Goal: Book appointment/travel/reservation

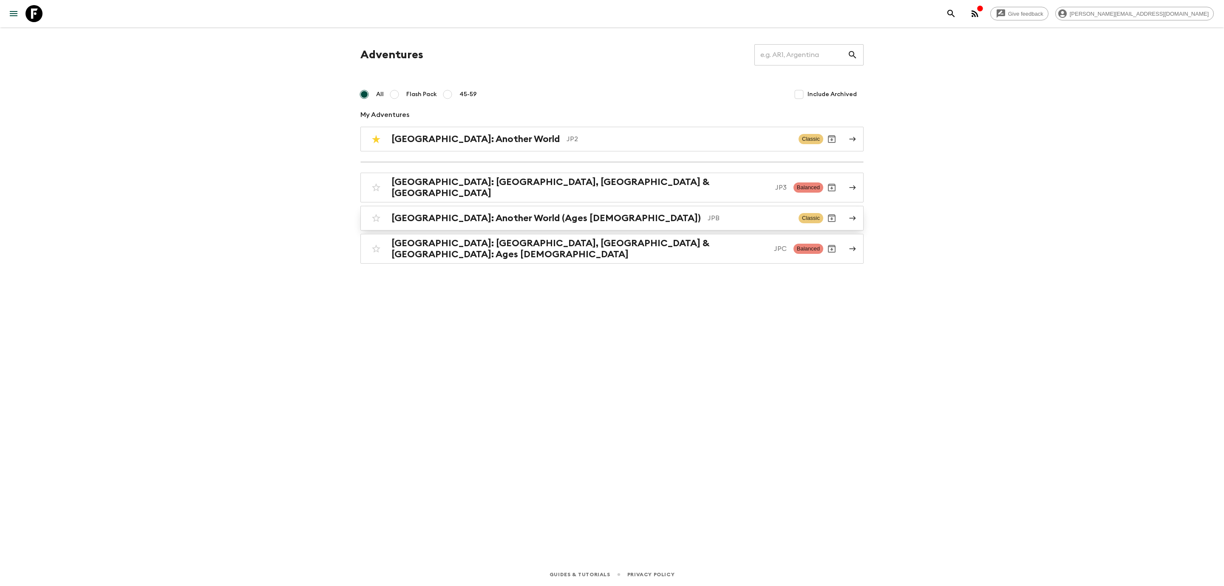
click at [502, 219] on h2 "[GEOGRAPHIC_DATA]: Another World (Ages [DEMOGRAPHIC_DATA])" at bounding box center [547, 218] width 310 height 11
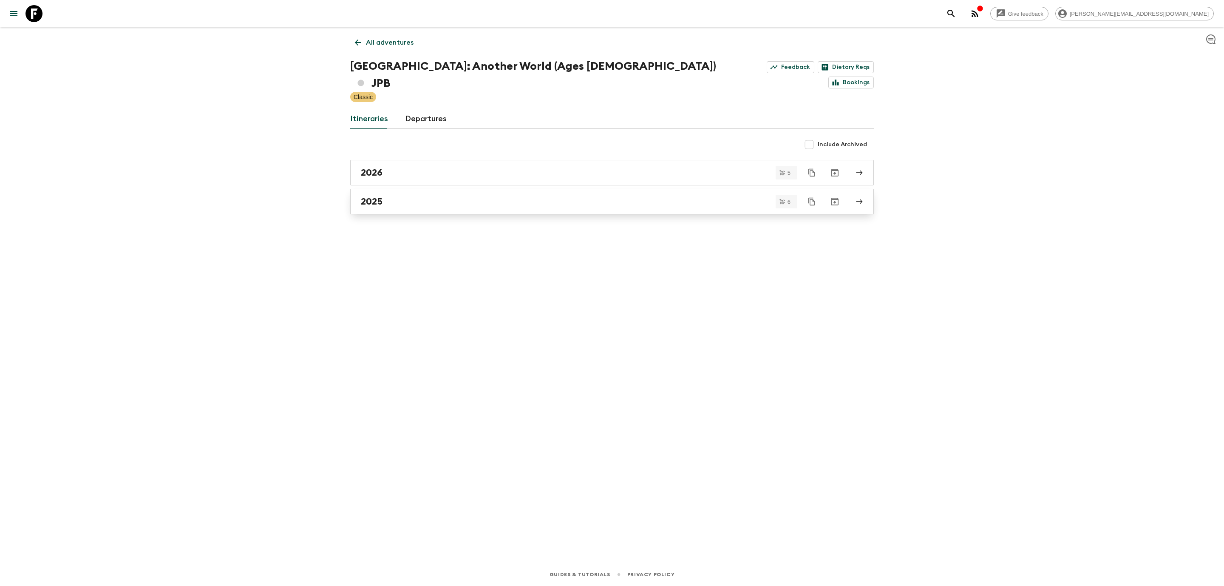
click at [370, 196] on h2 "2025" at bounding box center [372, 201] width 22 height 11
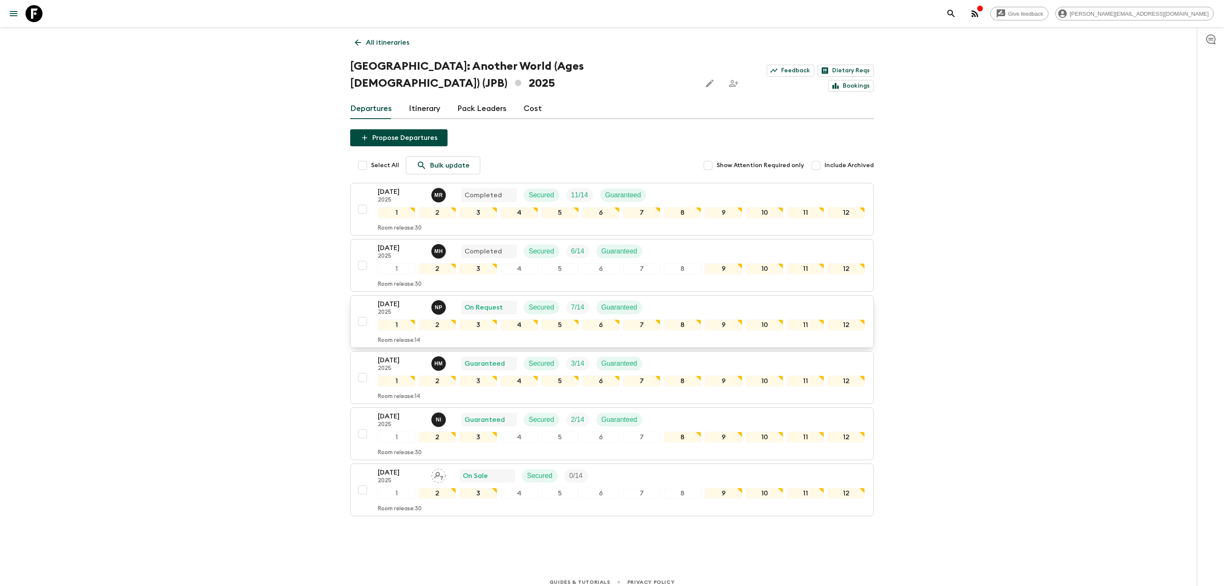
click at [403, 309] on p "2025" at bounding box center [401, 312] width 47 height 7
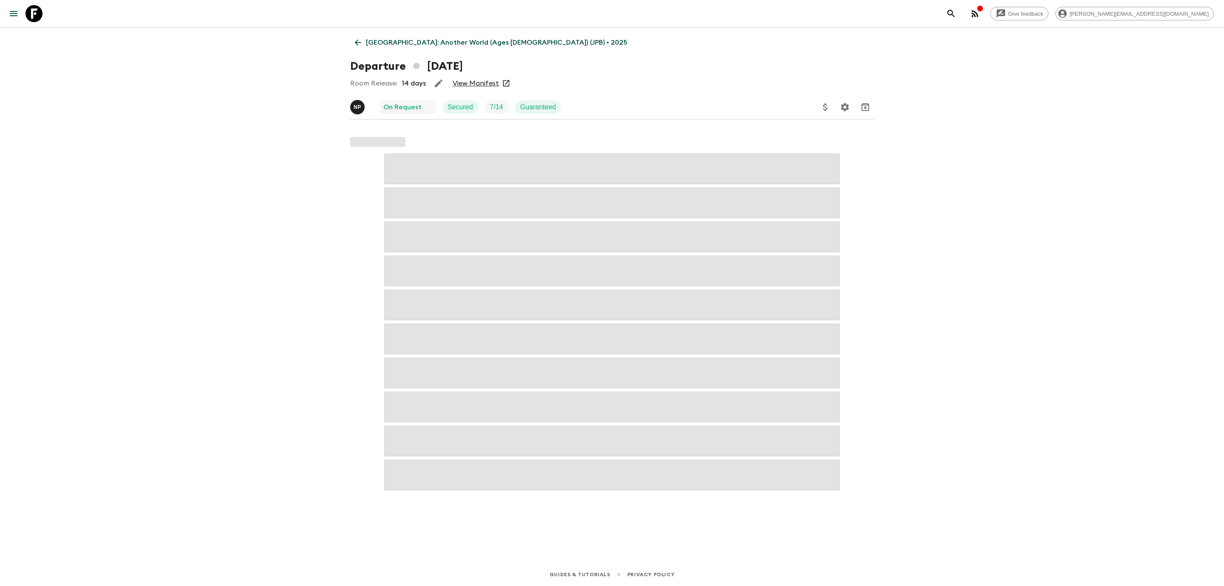
click at [354, 50] on link "[GEOGRAPHIC_DATA]: Another World (Ages [DEMOGRAPHIC_DATA]) (JPB) • 2025" at bounding box center [491, 42] width 282 height 17
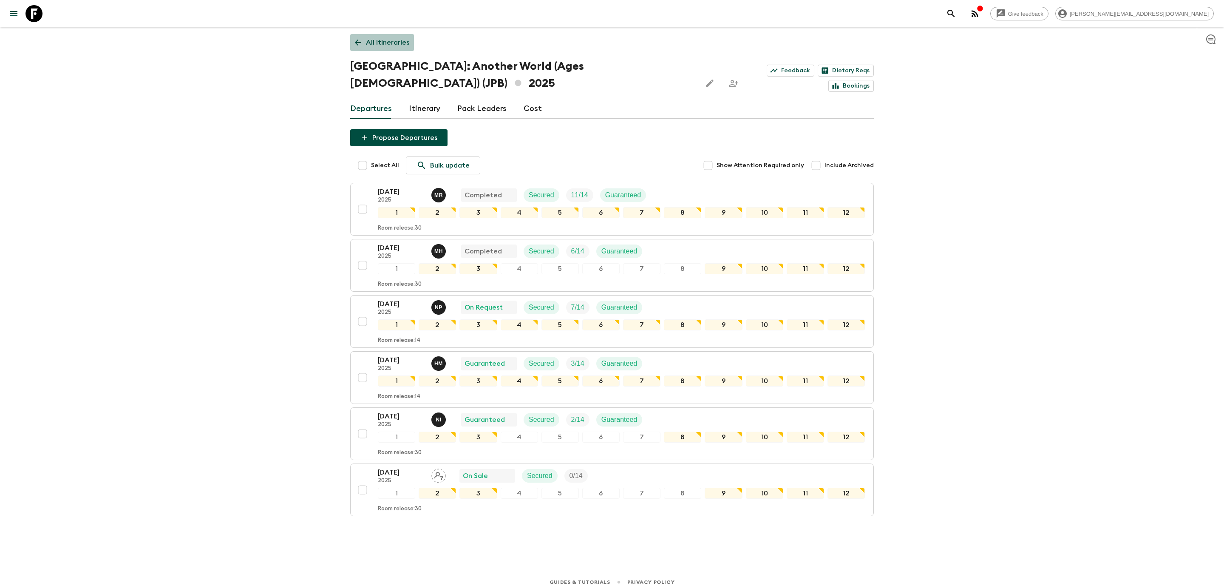
click at [357, 43] on icon at bounding box center [358, 43] width 6 height 6
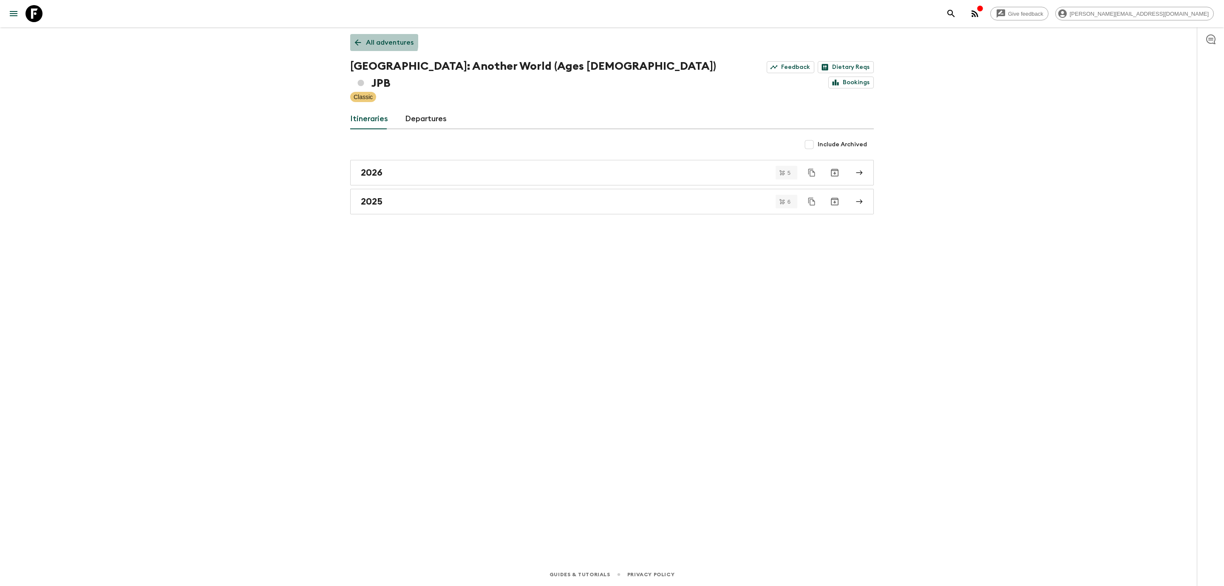
click at [365, 40] on link "All adventures" at bounding box center [384, 42] width 68 height 17
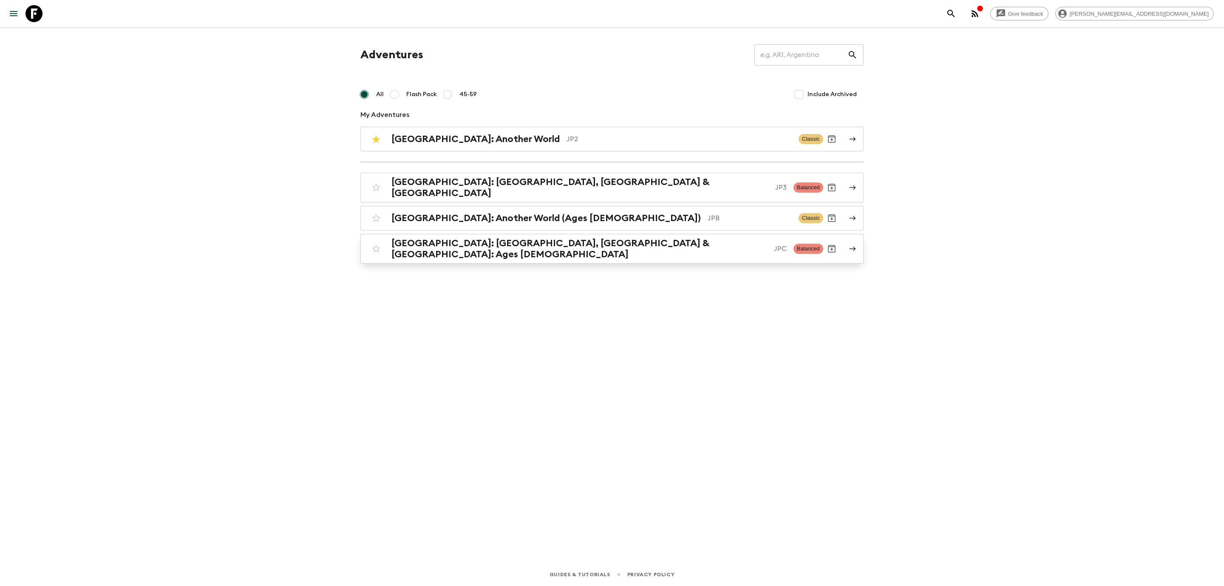
click at [481, 247] on h2 "[GEOGRAPHIC_DATA]: [GEOGRAPHIC_DATA], [GEOGRAPHIC_DATA] & [GEOGRAPHIC_DATA]: Ag…" at bounding box center [580, 249] width 376 height 22
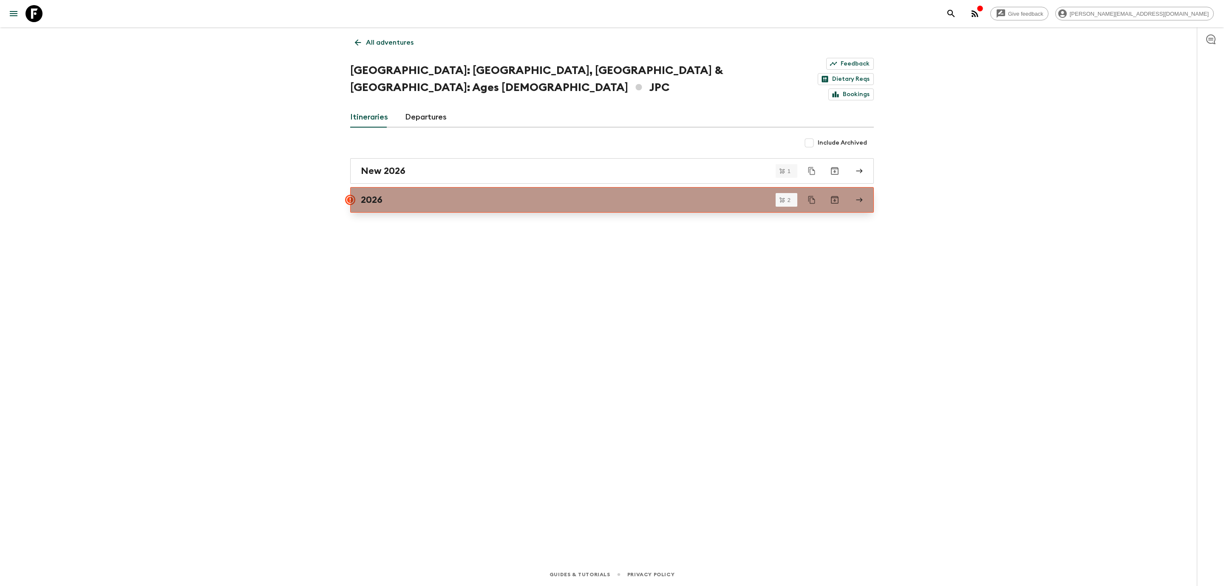
click at [444, 187] on link "2026" at bounding box center [612, 200] width 524 height 26
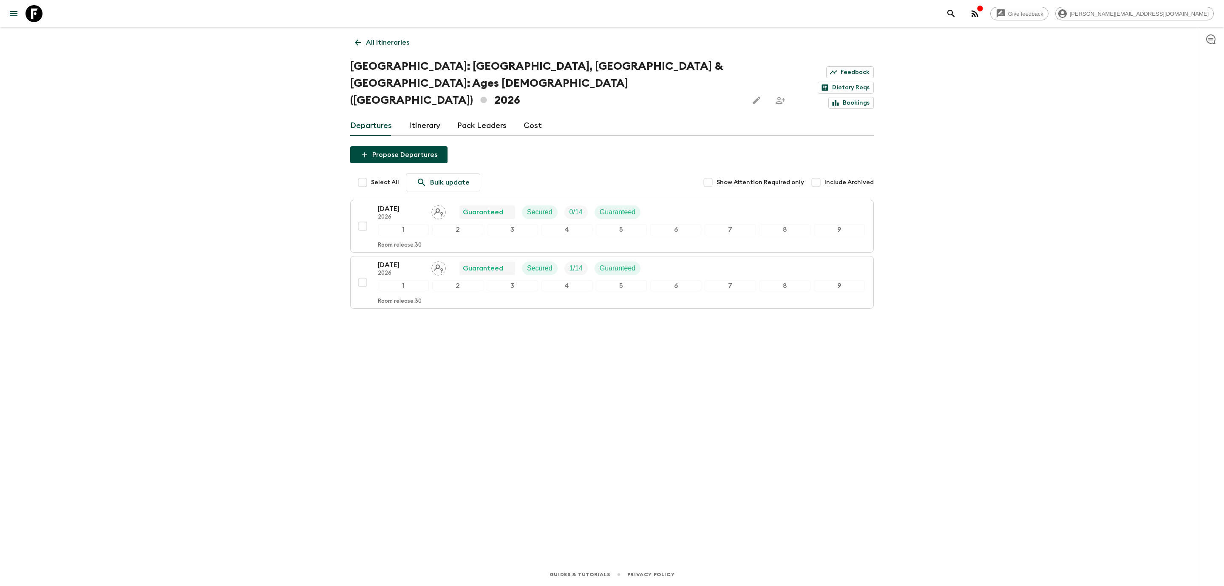
click at [357, 41] on icon at bounding box center [357, 42] width 9 height 9
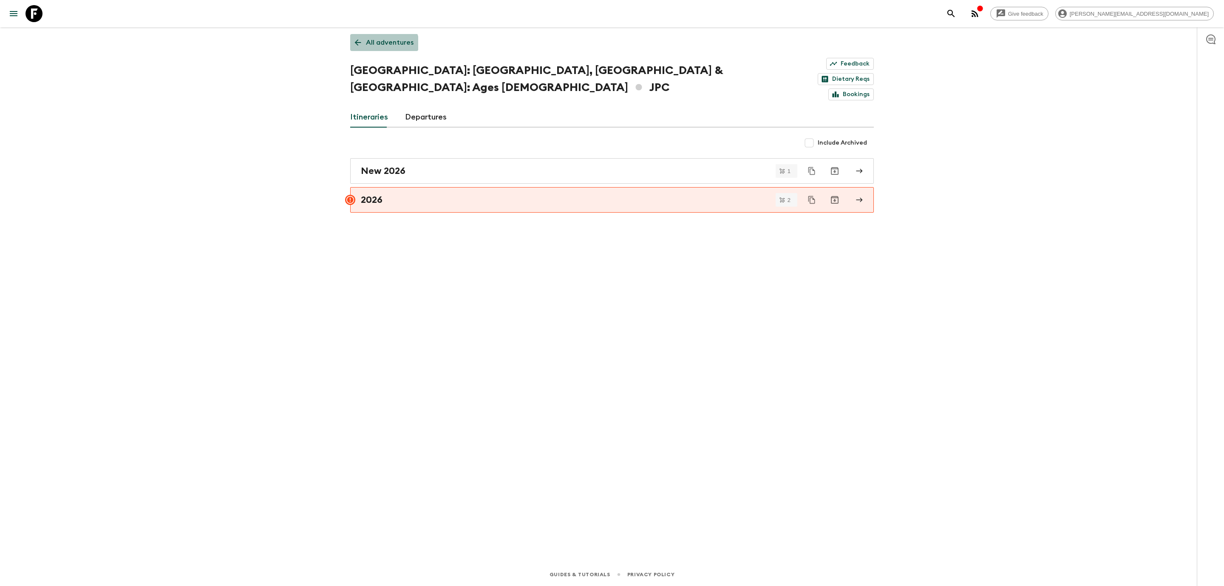
click at [367, 50] on link "All adventures" at bounding box center [384, 42] width 68 height 17
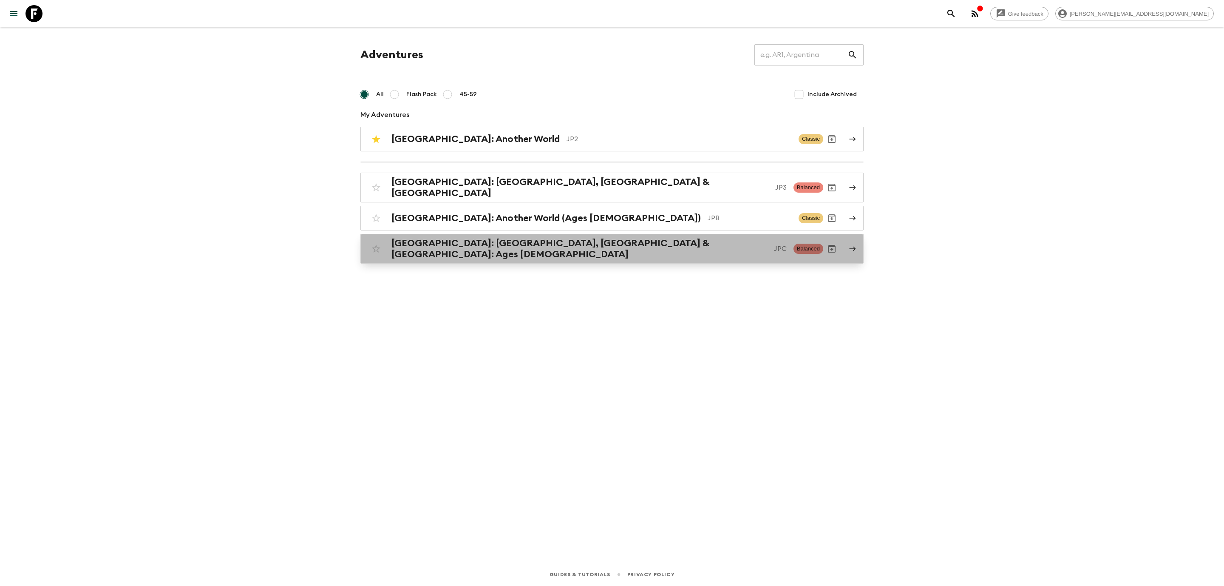
click at [498, 246] on h2 "[GEOGRAPHIC_DATA]: [GEOGRAPHIC_DATA], [GEOGRAPHIC_DATA] & [GEOGRAPHIC_DATA]: Ag…" at bounding box center [580, 249] width 376 height 22
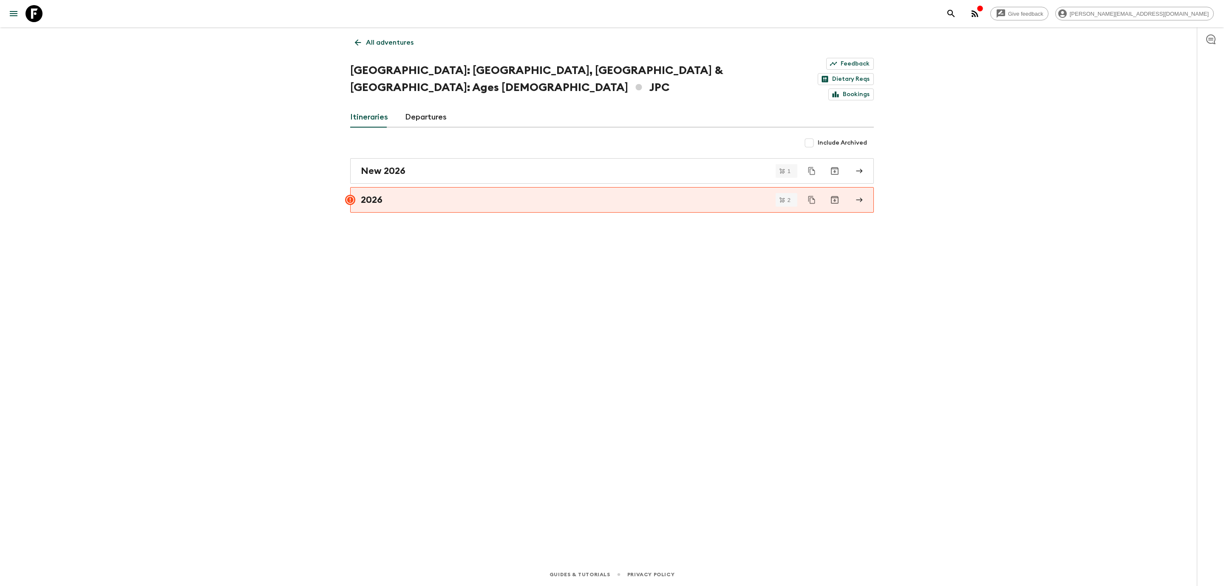
click at [443, 107] on link "Departures" at bounding box center [426, 117] width 42 height 20
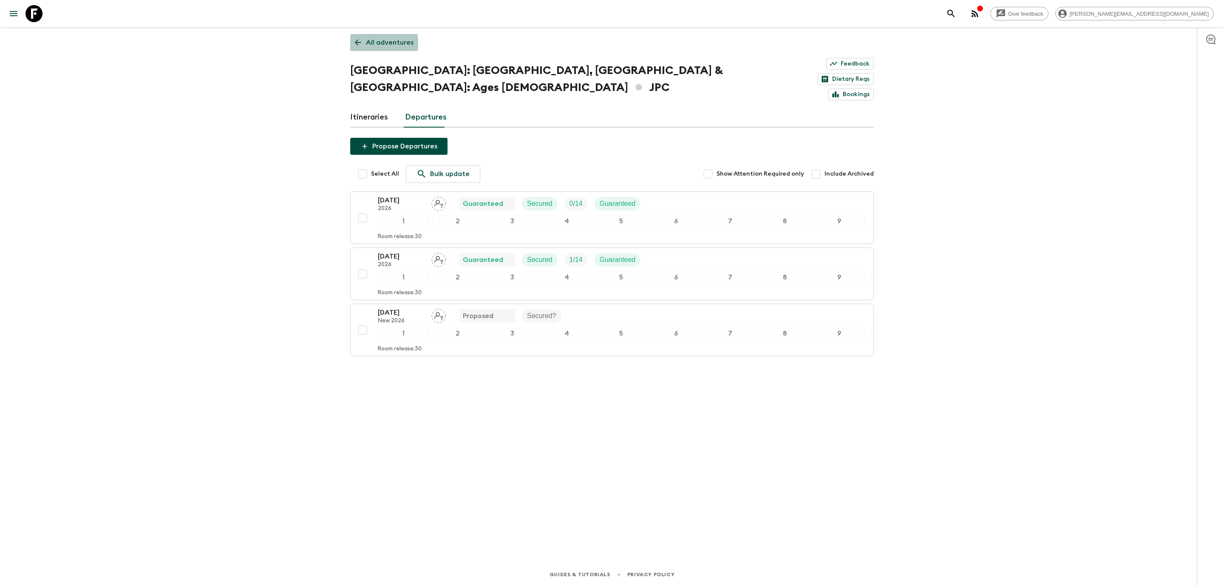
click at [358, 43] on icon at bounding box center [357, 42] width 9 height 9
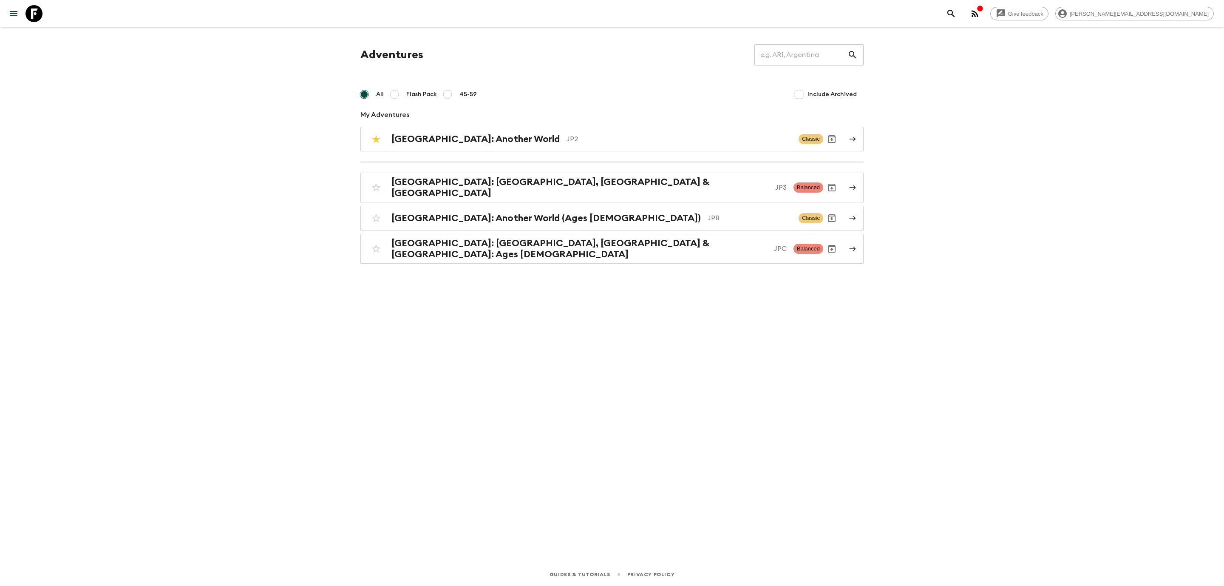
click at [467, 191] on h2 "[GEOGRAPHIC_DATA]: [GEOGRAPHIC_DATA], [GEOGRAPHIC_DATA] & [GEOGRAPHIC_DATA]" at bounding box center [580, 187] width 377 height 22
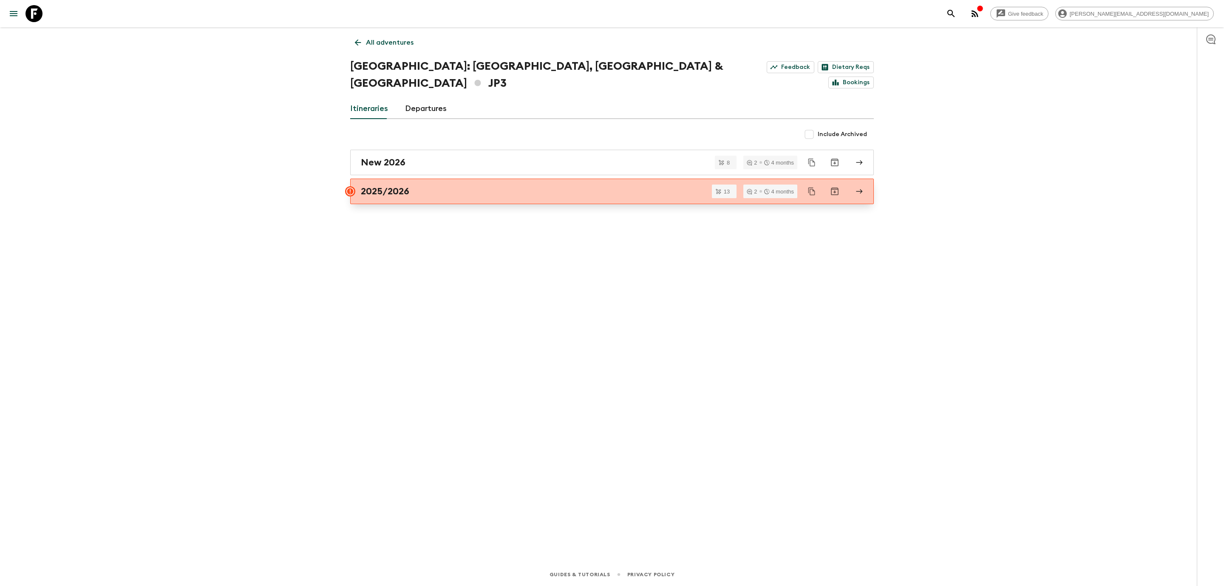
click at [406, 186] on h2 "2025/2026" at bounding box center [385, 191] width 48 height 11
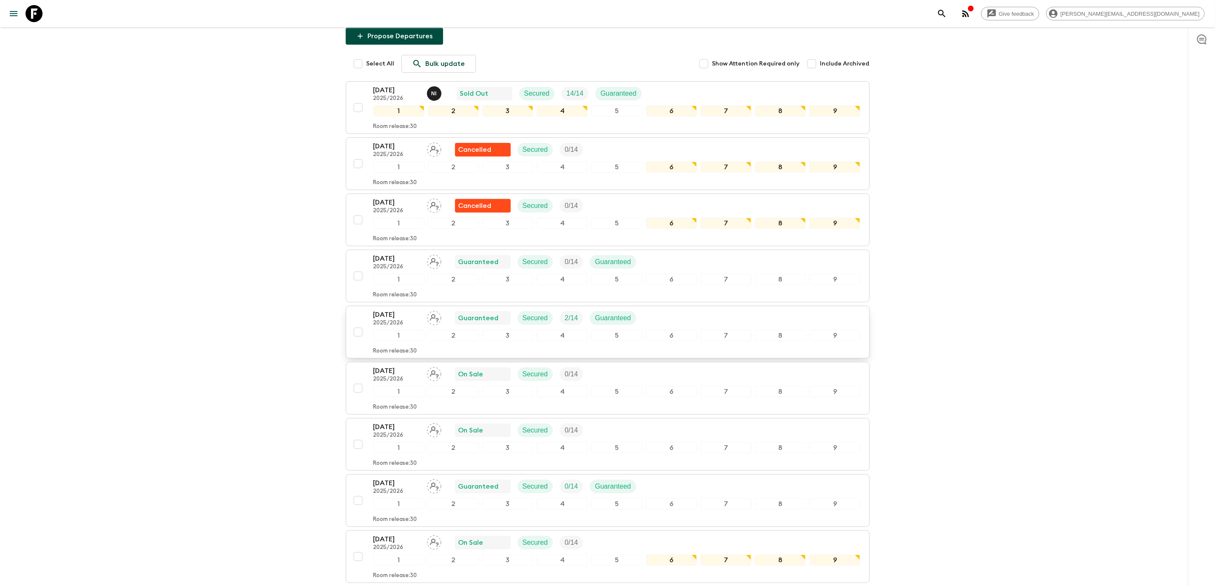
scroll to position [64, 0]
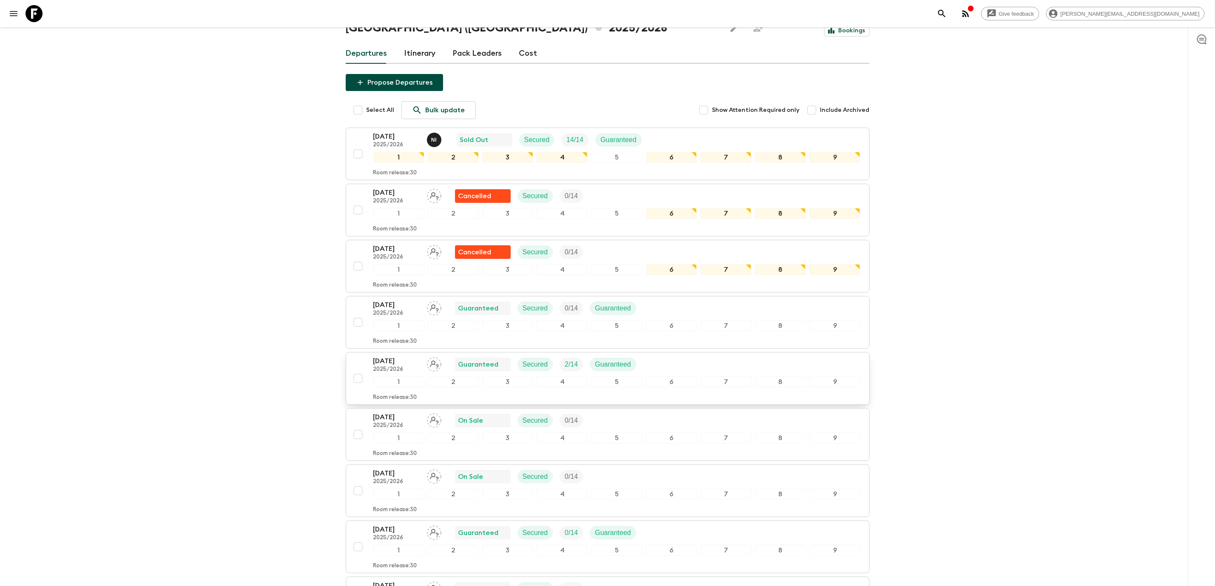
click at [397, 356] on p "[DATE]" at bounding box center [396, 361] width 47 height 10
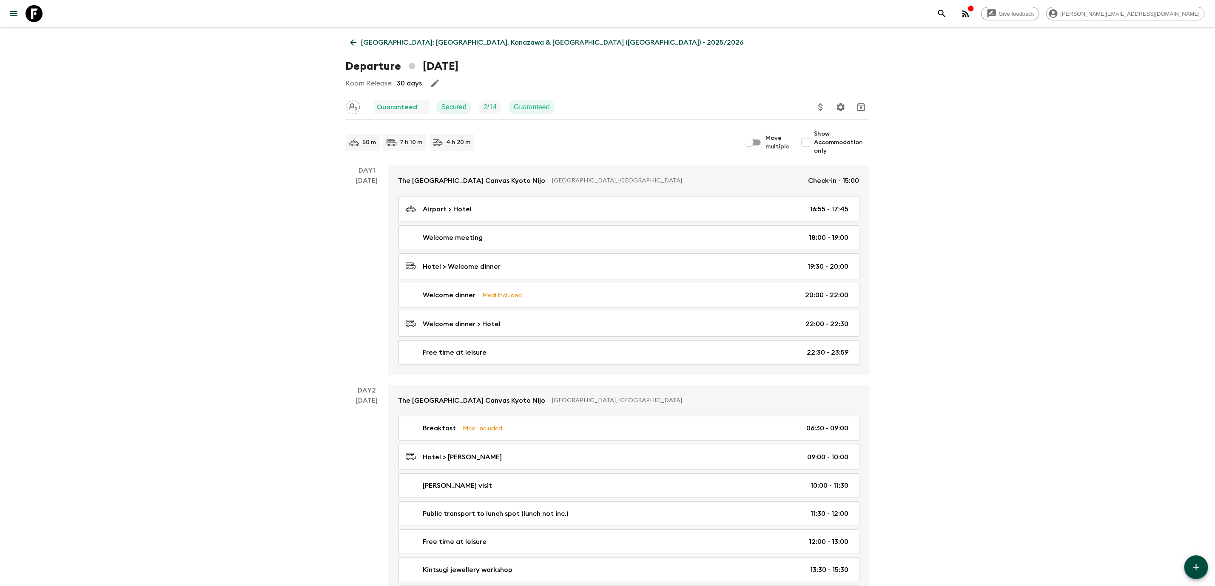
click at [350, 44] on icon at bounding box center [353, 42] width 9 height 9
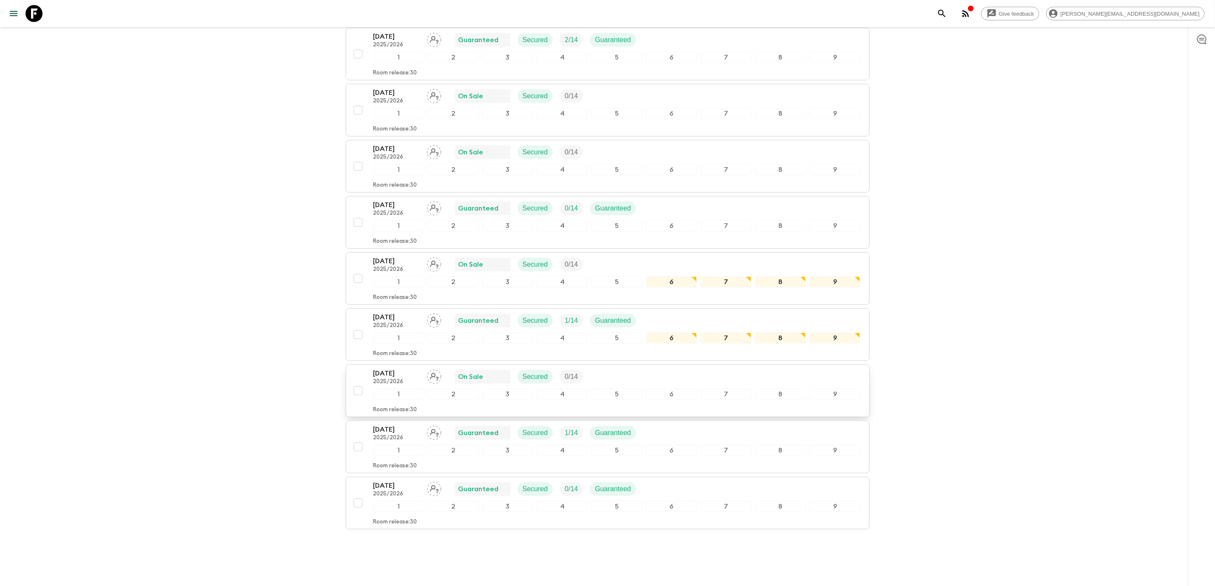
scroll to position [395, 0]
